Goal: Register for event/course

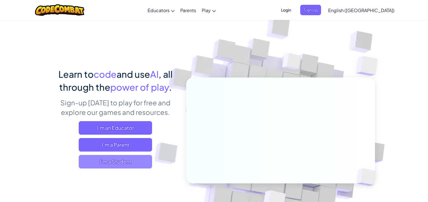
click at [124, 166] on span "I'm a Student" at bounding box center [115, 162] width 73 height 14
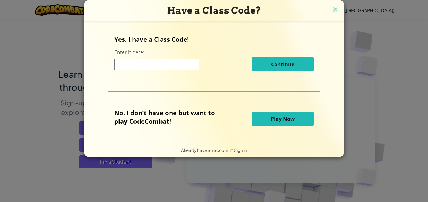
click at [167, 69] on input at bounding box center [156, 64] width 85 height 11
click at [160, 66] on input at bounding box center [156, 64] width 85 height 11
click at [157, 65] on input at bounding box center [156, 64] width 85 height 11
type input "Farm Sit Party"
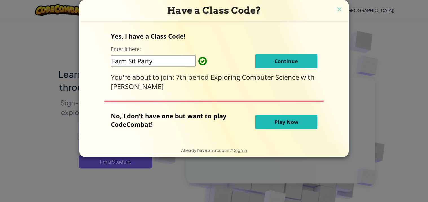
click at [267, 65] on button "Continue" at bounding box center [287, 61] width 62 height 14
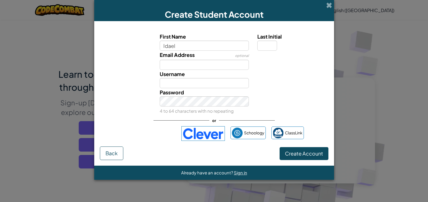
type input "Idael"
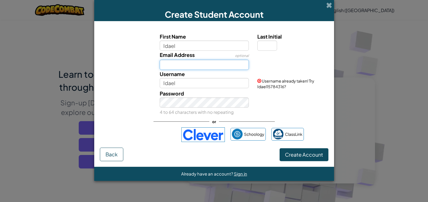
click at [197, 64] on input "Email Address" at bounding box center [204, 65] width 89 height 10
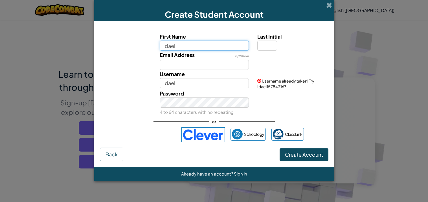
click at [208, 43] on input "Idael" at bounding box center [204, 46] width 89 height 10
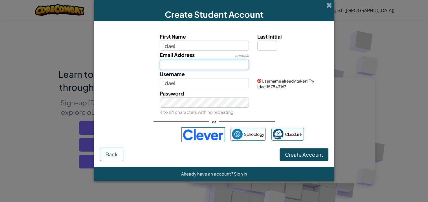
click at [196, 66] on input "Email Address" at bounding box center [204, 65] width 89 height 10
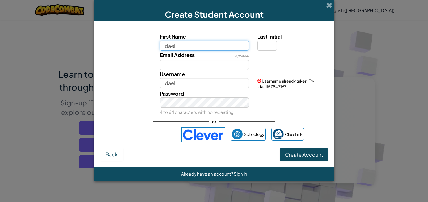
click at [206, 42] on input "Idael" at bounding box center [204, 46] width 89 height 10
click at [280, 40] on label "Last Initial" at bounding box center [293, 36] width 70 height 8
click at [277, 41] on input "Last Initial" at bounding box center [268, 46] width 20 height 10
click at [269, 46] on input "Last Initial" at bounding box center [268, 46] width 20 height 10
type input "G"
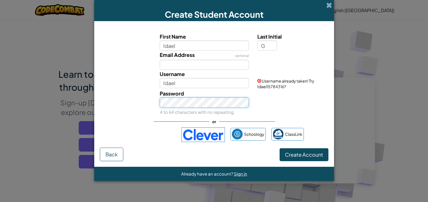
type input "IdaelG"
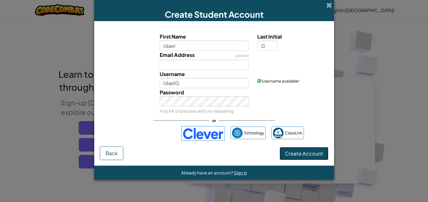
click at [291, 155] on span "Create Account" at bounding box center [304, 154] width 38 height 6
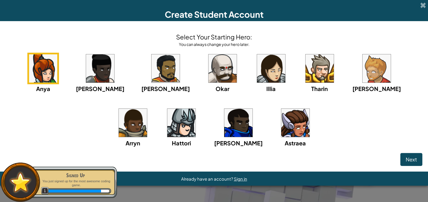
click at [147, 109] on img at bounding box center [133, 123] width 28 height 28
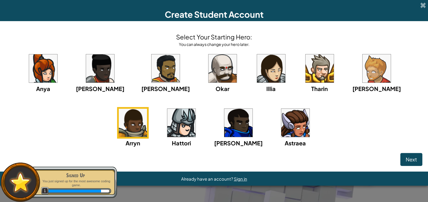
click at [209, 82] on img at bounding box center [223, 69] width 28 height 28
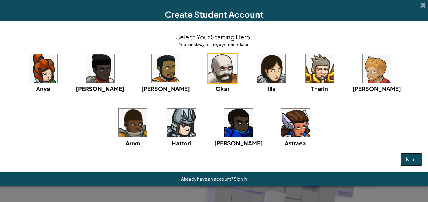
click at [409, 161] on span "Next" at bounding box center [411, 159] width 11 height 6
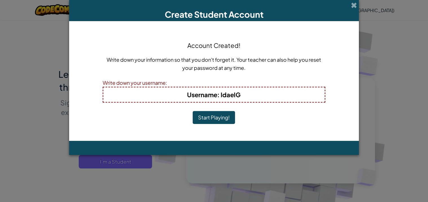
click at [215, 119] on button "Start Playing!" at bounding box center [214, 117] width 42 height 13
